Goal: Transaction & Acquisition: Purchase product/service

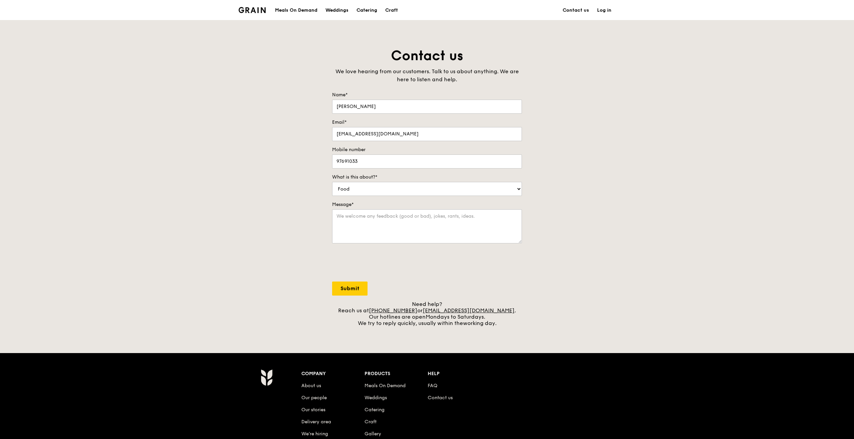
click at [279, 73] on div "Contact us We love hearing from our customers. Talk to us about anything. We ar…" at bounding box center [427, 186] width 854 height 279
click at [242, 194] on div "Contact us We love hearing from our customers. Talk to us about anything. We ar…" at bounding box center [427, 186] width 854 height 279
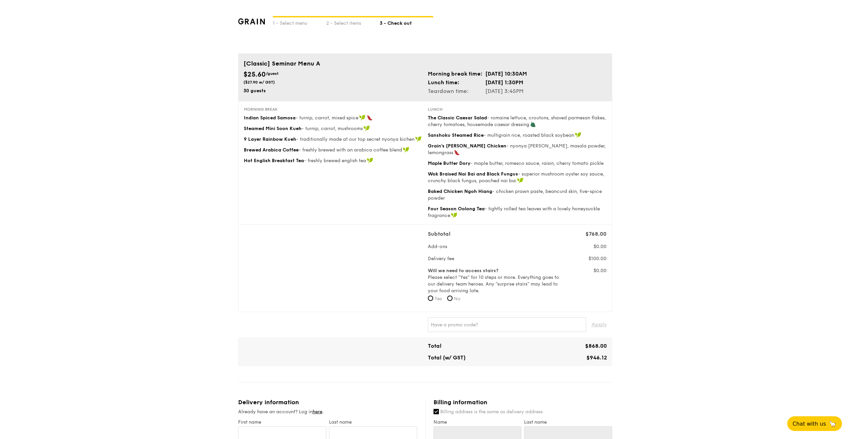
drag, startPoint x: 336, startPoint y: 74, endPoint x: 320, endPoint y: 81, distance: 17.5
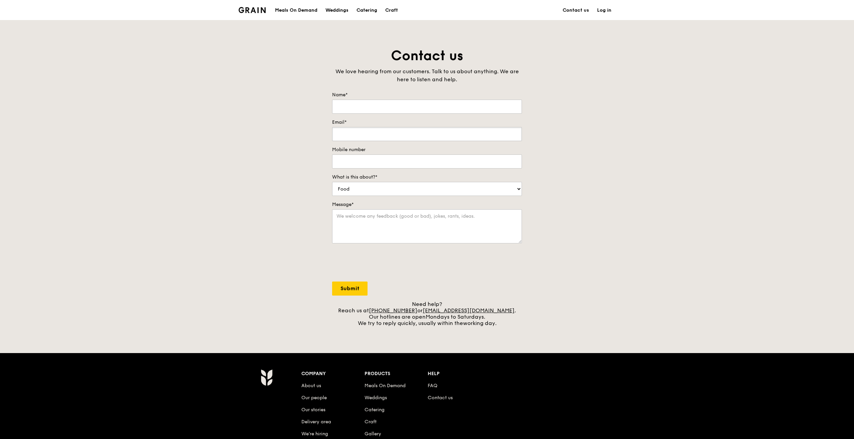
click at [376, 132] on input "Email*" at bounding box center [427, 134] width 190 height 14
click at [379, 133] on input "Email*" at bounding box center [427, 134] width 190 height 14
click at [577, 194] on div "Contact us We love hearing from our customers. Talk to us about anything. We ar…" at bounding box center [427, 186] width 854 height 279
click at [206, 232] on div "Contact us We love hearing from our customers. Talk to us about anything. We ar…" at bounding box center [427, 186] width 854 height 279
click at [243, 174] on div "Contact us We love hearing from our customers. Talk to us about anything. We ar…" at bounding box center [427, 186] width 854 height 279
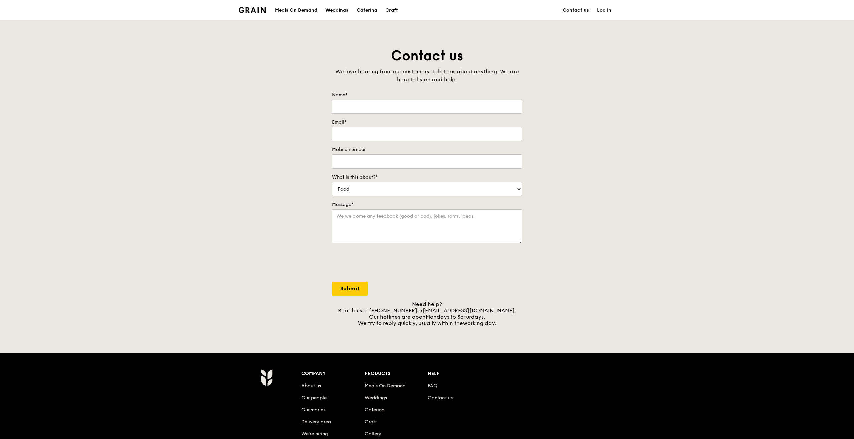
click at [204, 135] on div "Contact us We love hearing from our customers. Talk to us about anything. We ar…" at bounding box center [427, 186] width 854 height 279
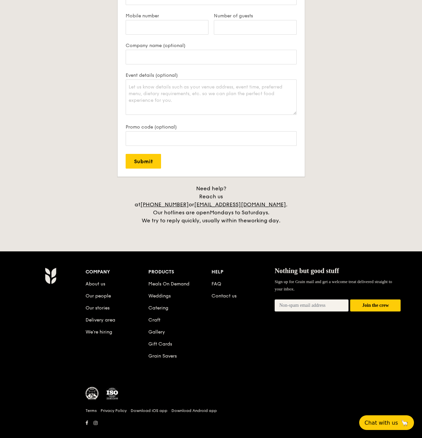
scroll to position [1238, 0]
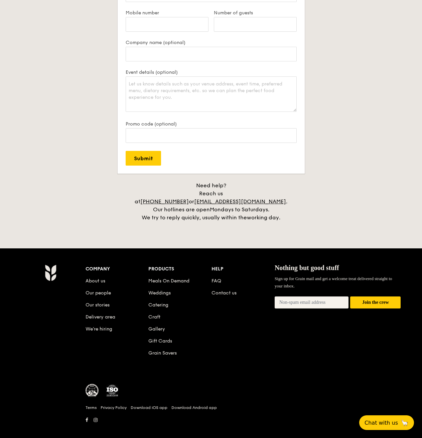
click at [213, 276] on li "FAQ" at bounding box center [242, 280] width 63 height 12
click at [216, 278] on link "FAQ" at bounding box center [216, 281] width 10 height 6
